Goal: Communication & Community: Answer question/provide support

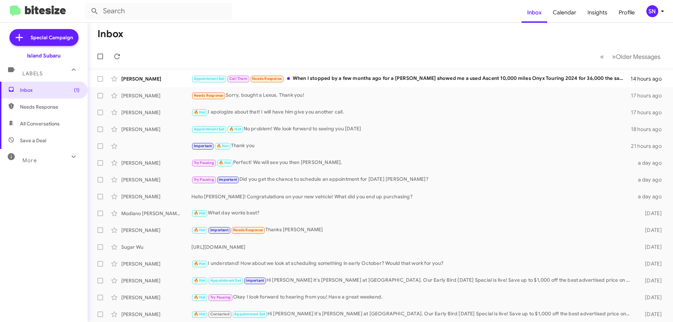
click at [657, 10] on div "SN" at bounding box center [652, 11] width 12 height 12
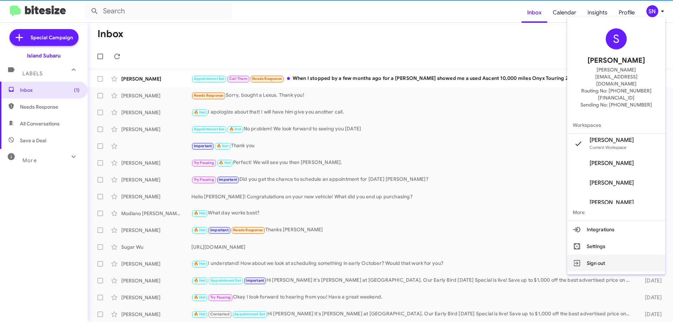
click at [613, 255] on button "Sign out" at bounding box center [616, 263] width 98 height 17
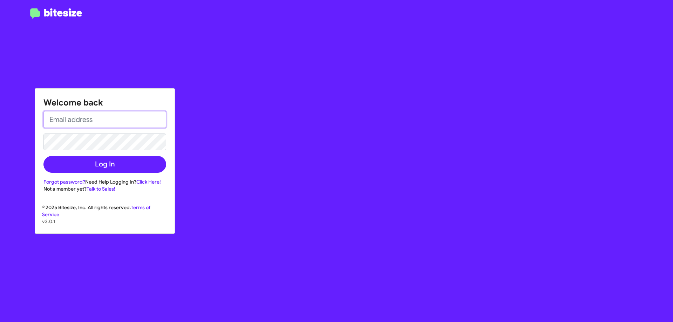
click at [100, 117] on input "email" at bounding box center [104, 119] width 123 height 17
type input "[PERSON_NAME][EMAIL_ADDRESS][DOMAIN_NAME]"
click at [43, 156] on button "Log In" at bounding box center [104, 164] width 123 height 17
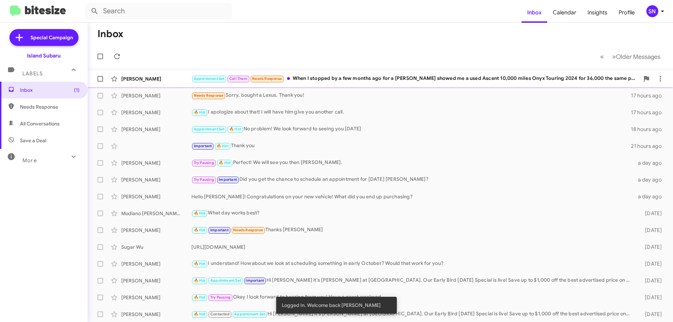
click at [333, 74] on div "[PERSON_NAME] Appointment Set Call Them Needs Response When I stopped by a few …" at bounding box center [380, 79] width 574 height 14
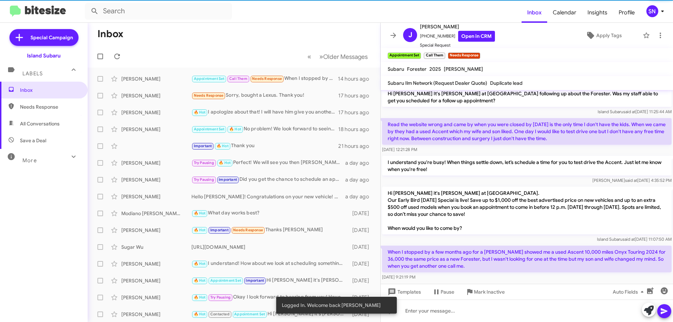
scroll to position [514, 0]
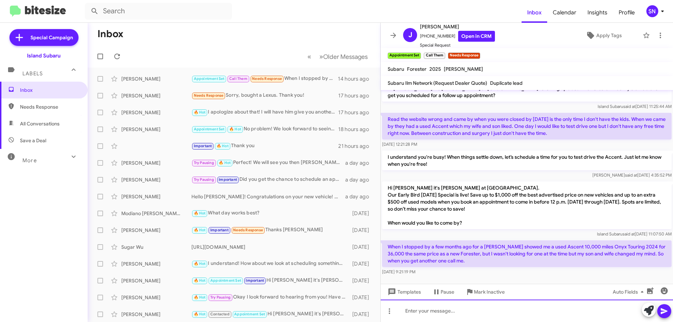
click at [465, 310] on div at bounding box center [527, 311] width 292 height 22
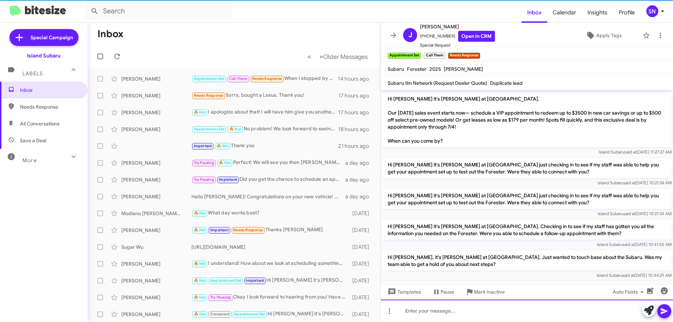
scroll to position [911, 0]
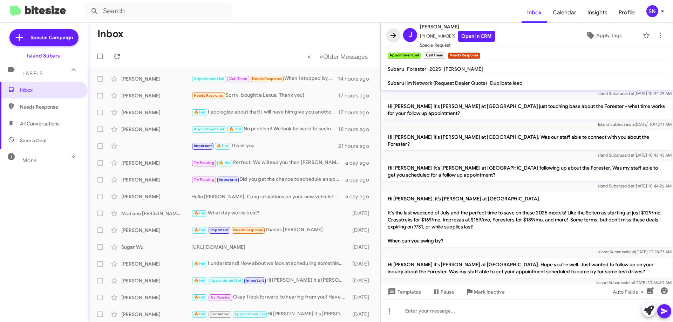
click at [393, 39] on icon at bounding box center [393, 35] width 8 height 8
